Goal: Transaction & Acquisition: Purchase product/service

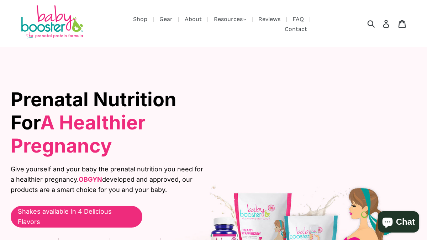
click at [53, 23] on img at bounding box center [52, 22] width 64 height 35
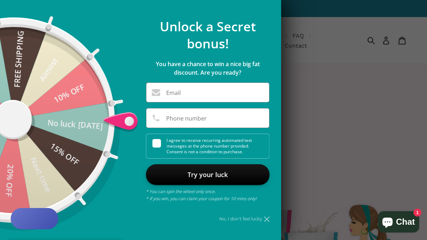
click at [327, 87] on div at bounding box center [213, 120] width 427 height 240
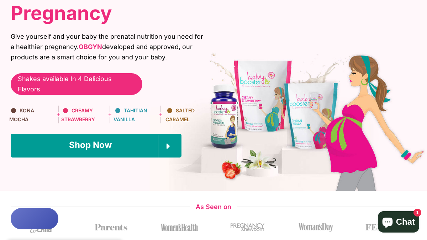
scroll to position [162, 0]
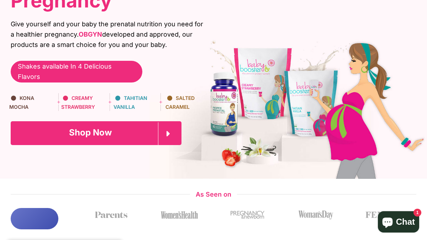
click at [106, 127] on span "Shop Now" at bounding box center [90, 132] width 43 height 10
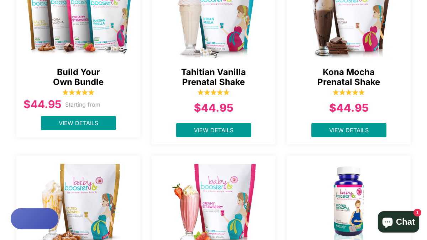
scroll to position [200, 0]
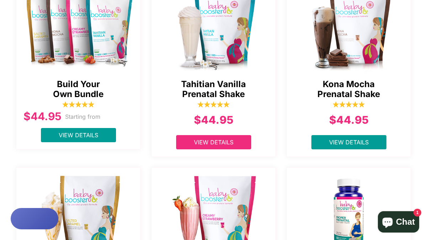
click at [192, 141] on link "View Details" at bounding box center [213, 142] width 75 height 14
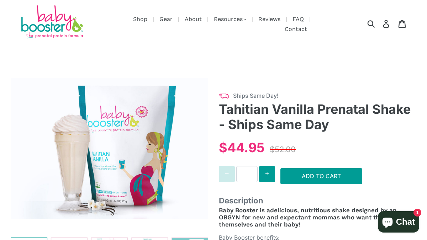
select select "******"
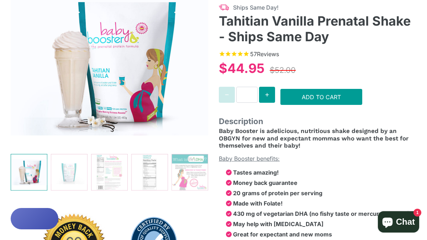
scroll to position [93, 0]
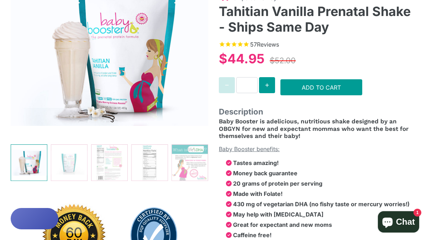
select select "******"
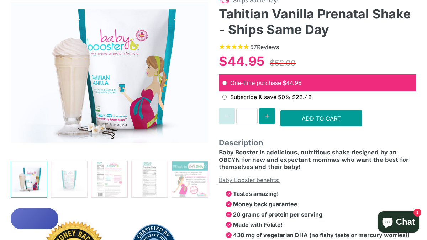
click at [142, 75] on img at bounding box center [110, 72] width 198 height 171
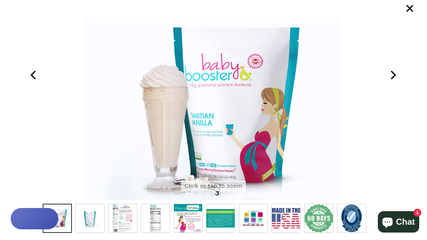
click at [206, 161] on img at bounding box center [214, 109] width 256 height 183
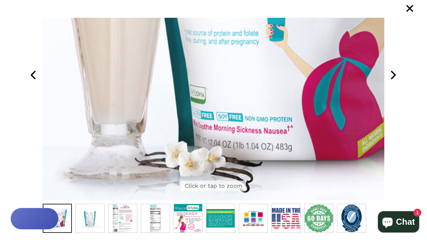
drag, startPoint x: 206, startPoint y: 161, endPoint x: 231, endPoint y: 28, distance: 134.3
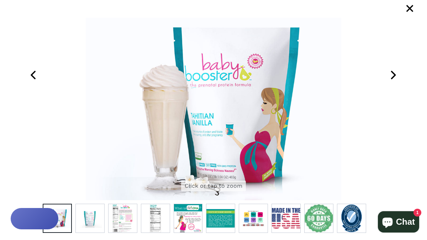
click at [393, 74] on icon at bounding box center [393, 75] width 18 height 18
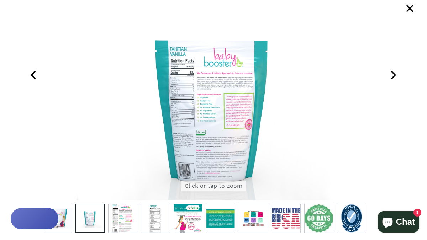
click at [228, 72] on img at bounding box center [214, 109] width 274 height 183
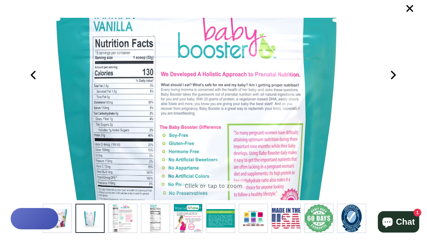
drag, startPoint x: 228, startPoint y: 72, endPoint x: 217, endPoint y: 128, distance: 58.1
click at [217, 128] on img at bounding box center [201, 164] width 685 height 457
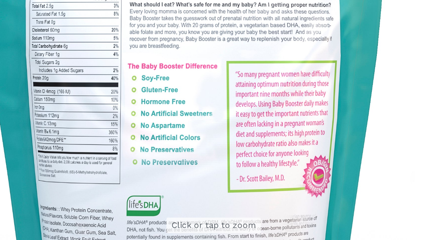
drag, startPoint x: 215, startPoint y: 137, endPoint x: 210, endPoint y: 84, distance: 52.9
click at [210, 84] on img at bounding box center [196, 113] width 685 height 457
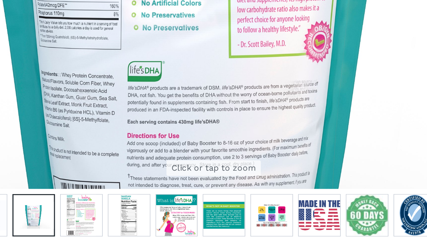
drag, startPoint x: 201, startPoint y: 172, endPoint x: 201, endPoint y: 119, distance: 53.0
click at [201, 119] on img at bounding box center [197, 60] width 685 height 457
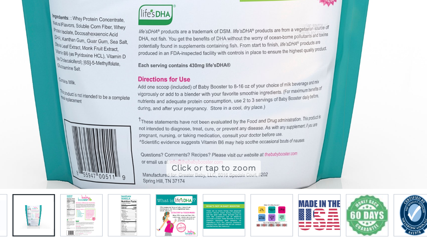
drag, startPoint x: 241, startPoint y: 162, endPoint x: 248, endPoint y: 123, distance: 39.5
click at [248, 123] on img at bounding box center [205, 21] width 685 height 457
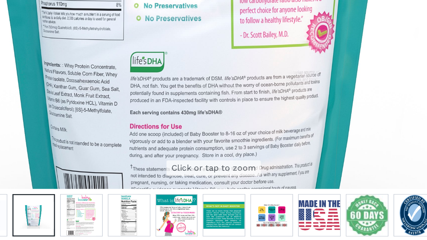
drag, startPoint x: 248, startPoint y: 123, endPoint x: 242, endPoint y: 154, distance: 31.8
click at [242, 155] on img at bounding box center [199, 54] width 685 height 457
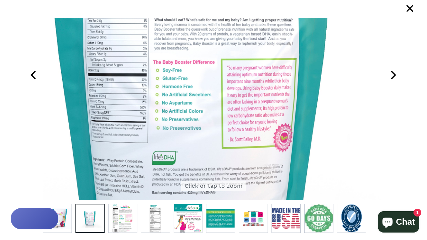
drag, startPoint x: 240, startPoint y: 111, endPoint x: 243, endPoint y: 180, distance: 69.5
click at [240, 168] on img at bounding box center [195, 98] width 685 height 457
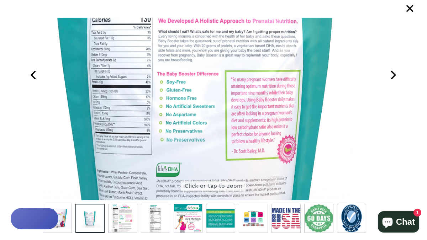
click at [410, 7] on span "×" at bounding box center [410, 9] width 18 height 18
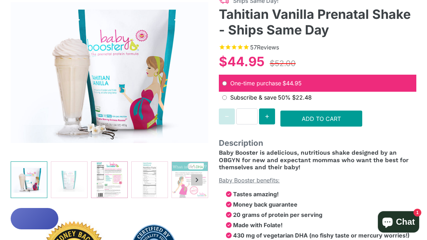
click at [120, 169] on img at bounding box center [109, 180] width 36 height 36
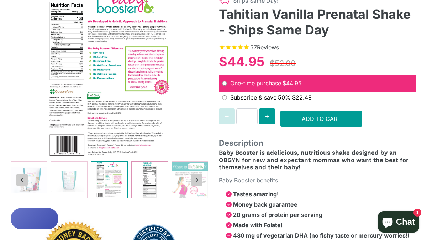
click at [144, 174] on img at bounding box center [150, 180] width 36 height 36
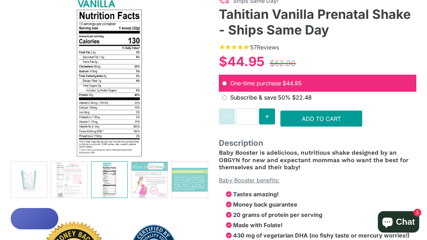
click at [108, 57] on img at bounding box center [110, 72] width 198 height 171
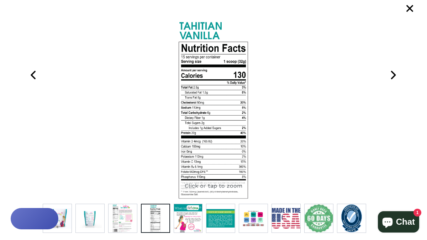
click at [411, 7] on span "×" at bounding box center [410, 9] width 18 height 18
